Goal: Find specific page/section: Find specific page/section

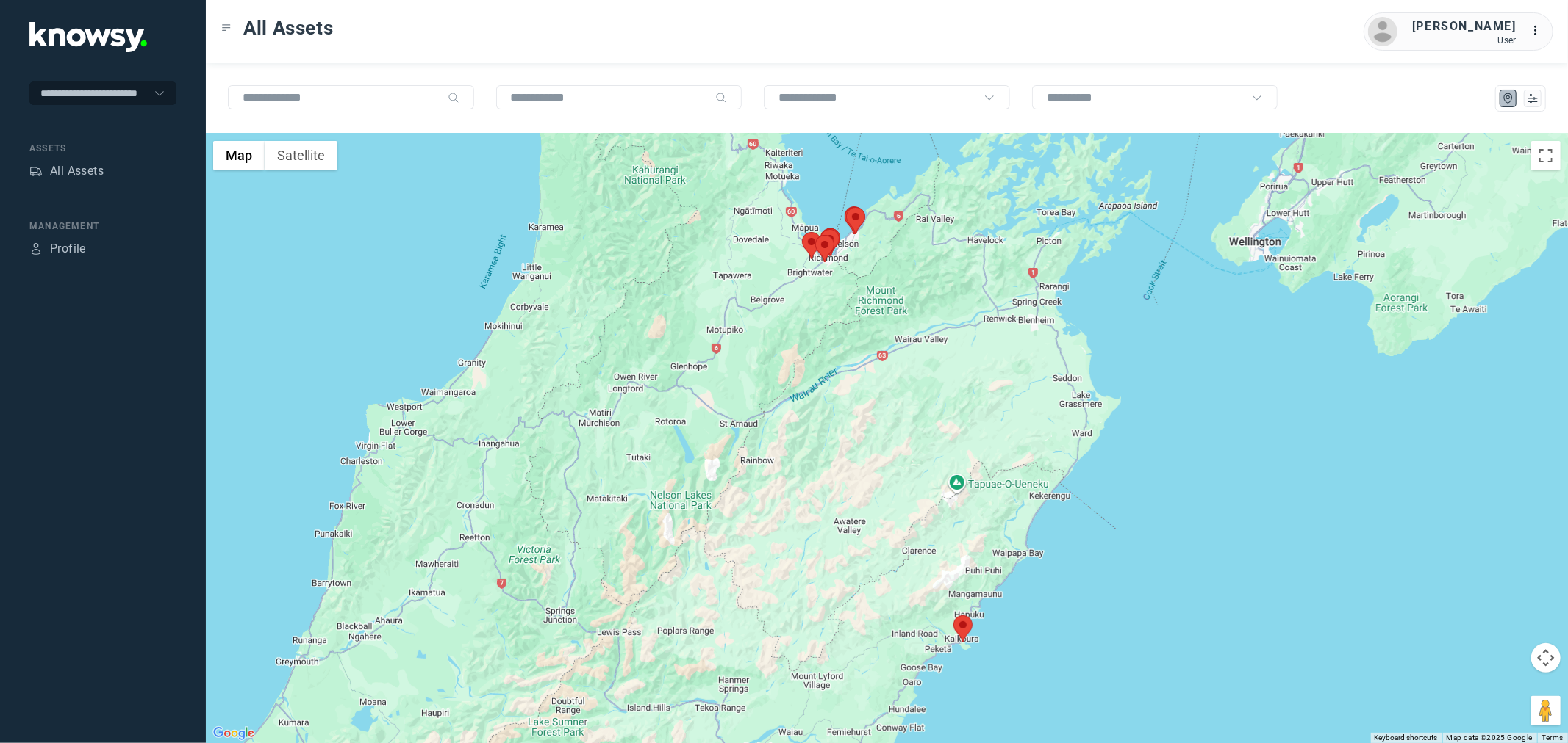
click at [953, 616] on area at bounding box center [953, 616] width 0 height 0
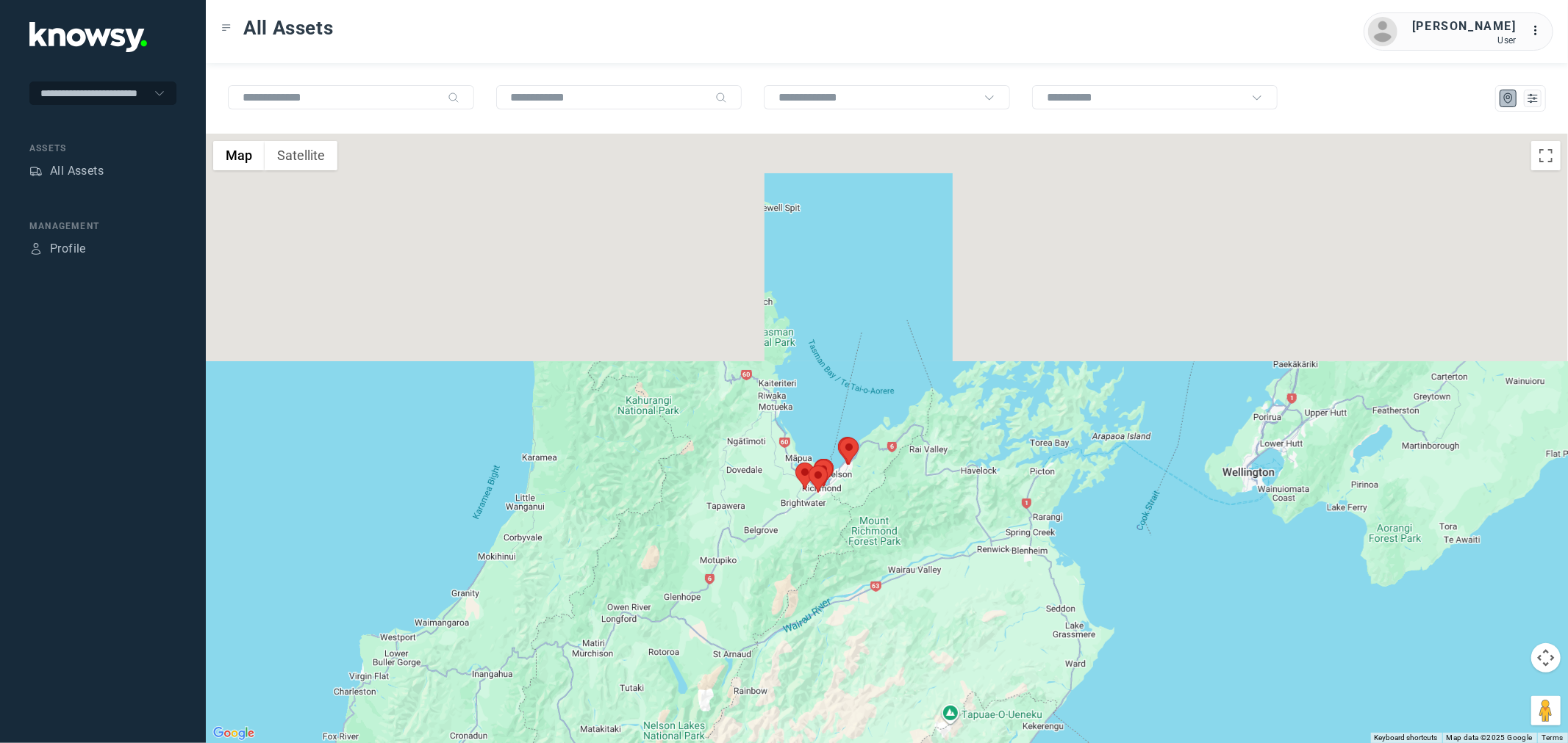
drag, startPoint x: 812, startPoint y: 331, endPoint x: 805, endPoint y: 564, distance: 233.1
click at [805, 564] on div "Lorne T Client ID #LDK647 View Asset" at bounding box center [887, 438] width 1362 height 610
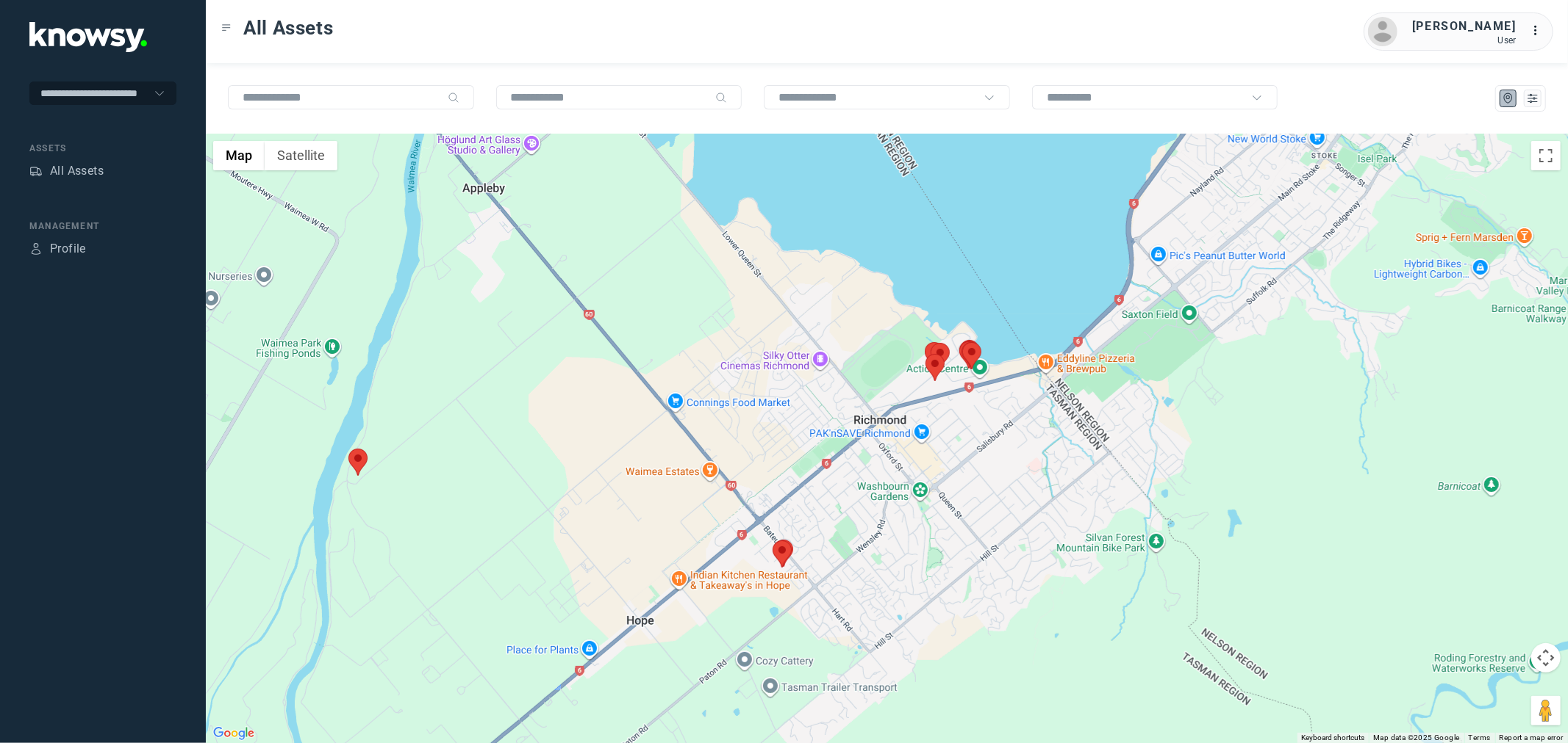
drag, startPoint x: 809, startPoint y: 445, endPoint x: 974, endPoint y: 502, distance: 174.6
click at [974, 502] on div "Lorne T Client ID #LDK647 View Asset" at bounding box center [887, 438] width 1362 height 610
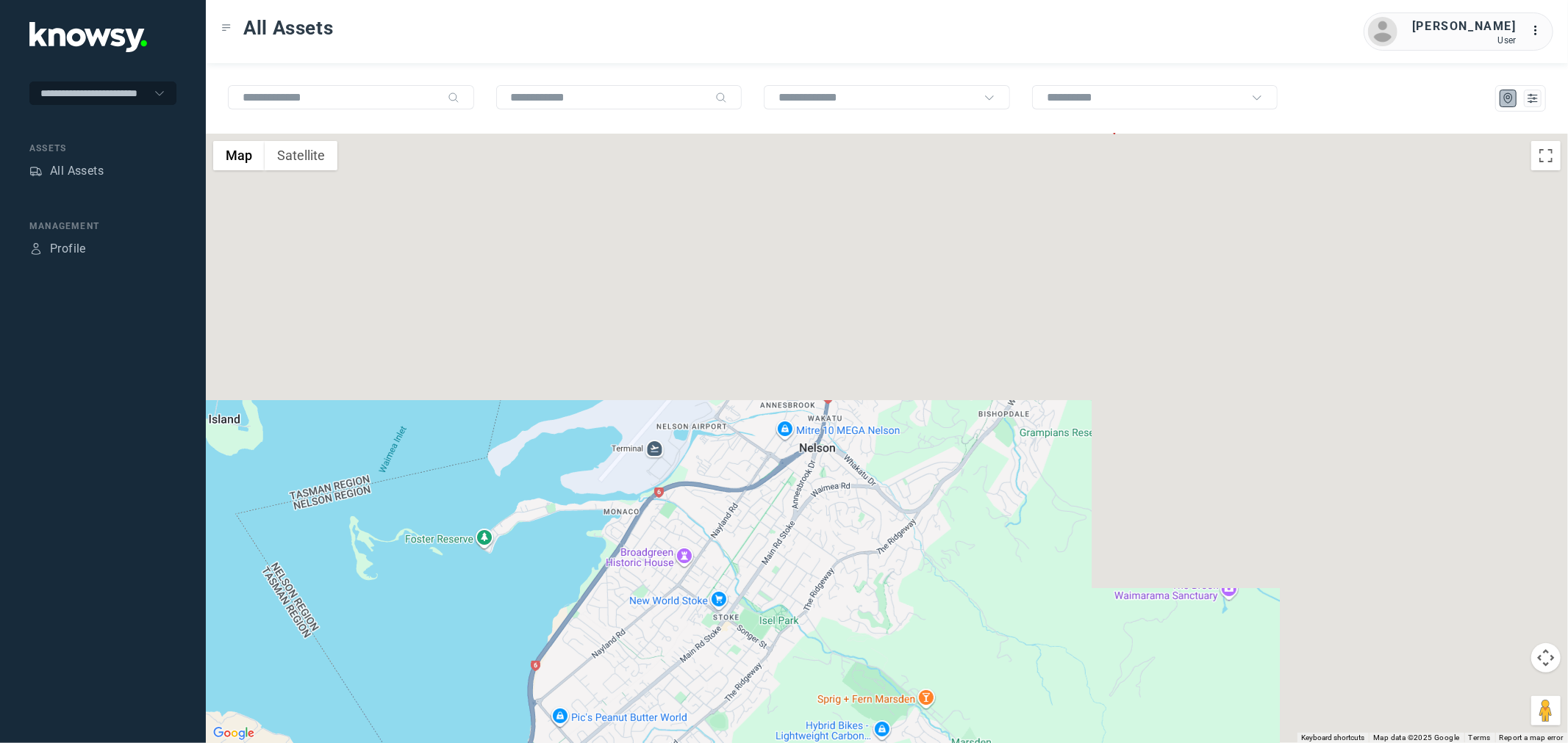
drag, startPoint x: 1145, startPoint y: 422, endPoint x: 509, endPoint y: 867, distance: 776.2
click at [509, 743] on html "**********" at bounding box center [784, 372] width 1568 height 743
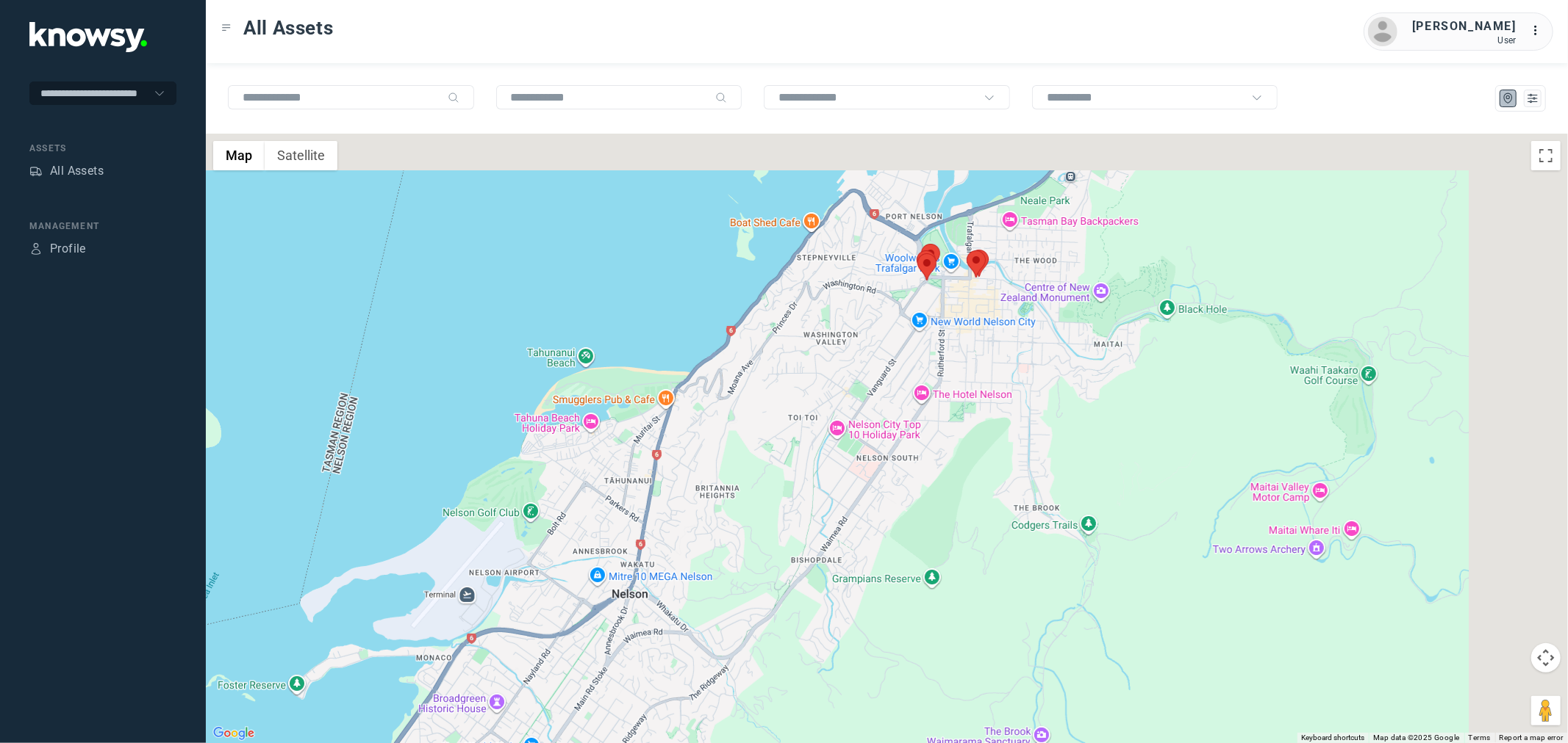
drag, startPoint x: 693, startPoint y: 443, endPoint x: 647, endPoint y: 487, distance: 63.7
click at [647, 487] on div "Lorne T Client ID #LDK647 View Asset" at bounding box center [887, 438] width 1362 height 610
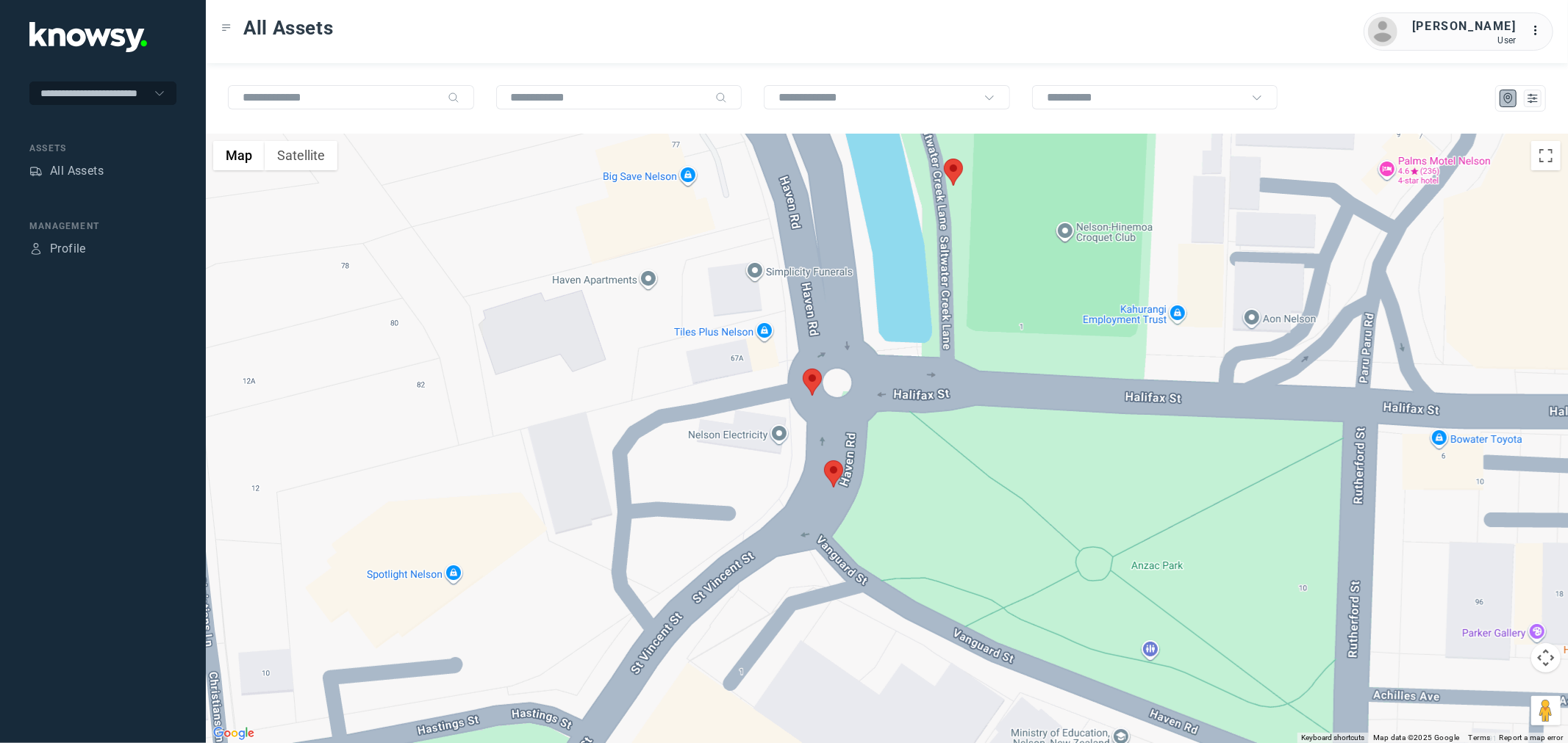
drag, startPoint x: 913, startPoint y: 364, endPoint x: 878, endPoint y: 466, distance: 107.8
click at [878, 466] on div "Lorne T Client ID #LDK647 View Asset" at bounding box center [887, 438] width 1362 height 610
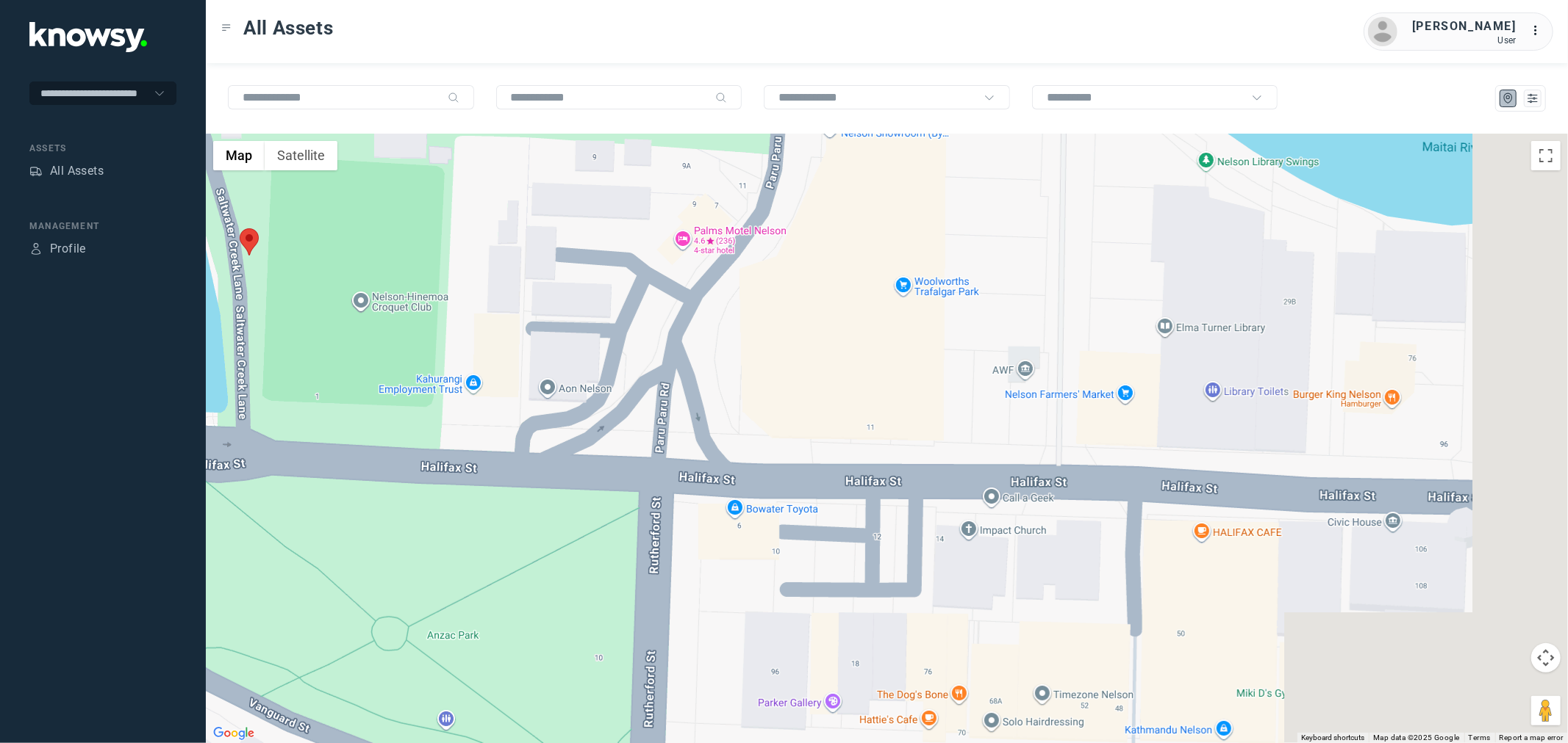
drag, startPoint x: 1180, startPoint y: 498, endPoint x: 646, endPoint y: 471, distance: 534.7
click at [646, 472] on div "Lorne T Client ID #LDK647 View Asset" at bounding box center [887, 438] width 1362 height 610
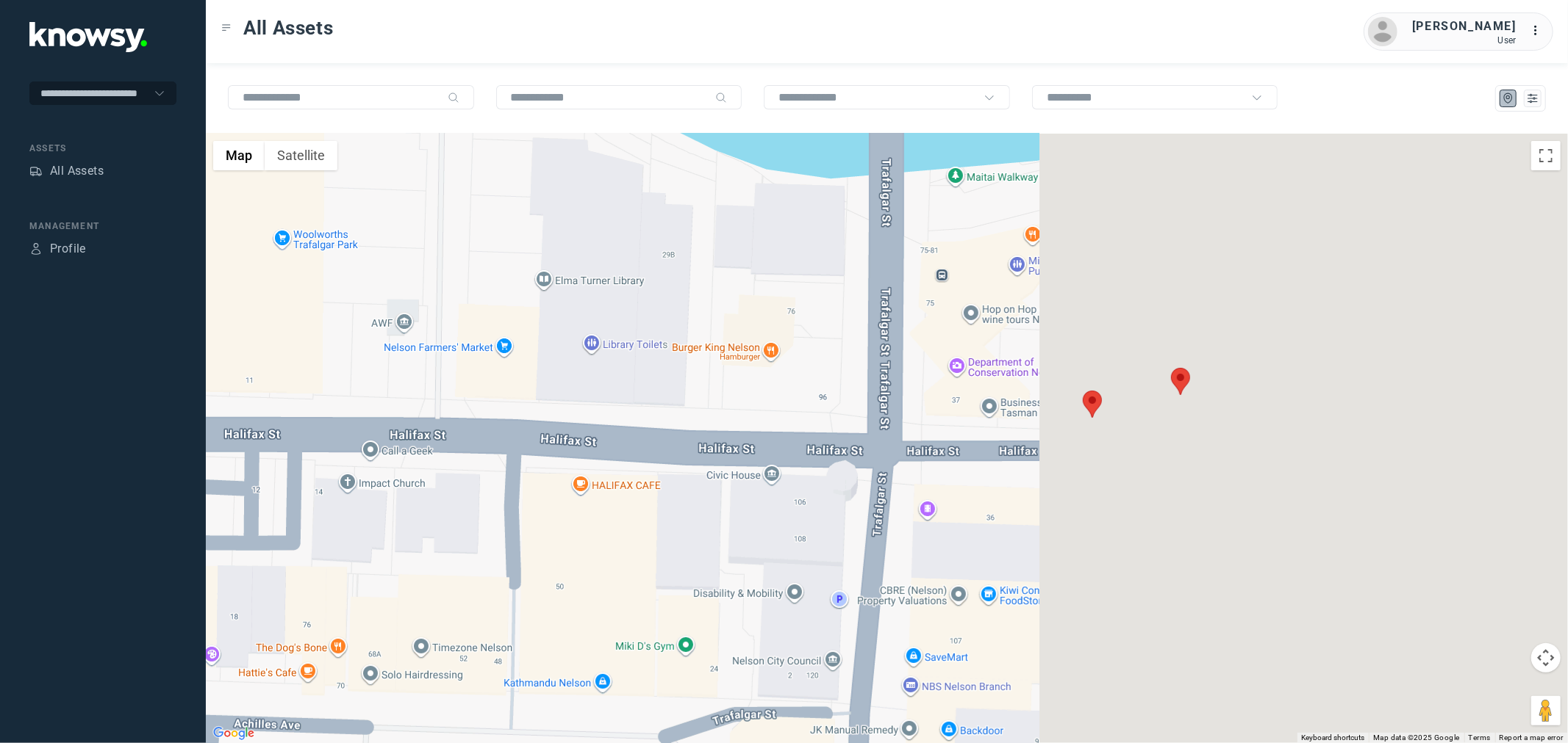
drag, startPoint x: 1125, startPoint y: 481, endPoint x: 480, endPoint y: 437, distance: 646.5
click at [480, 437] on div "Lorne T Client ID #LDK647 View Asset" at bounding box center [887, 438] width 1362 height 610
